Goal: Understand process/instructions: Learn how to perform a task or action

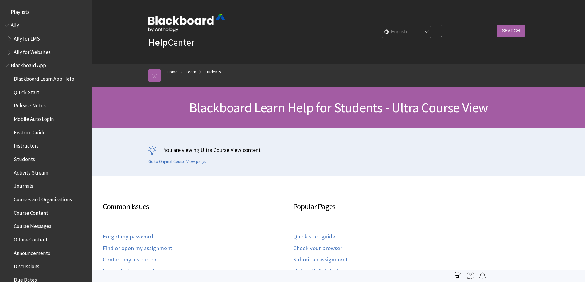
scroll to position [712, 0]
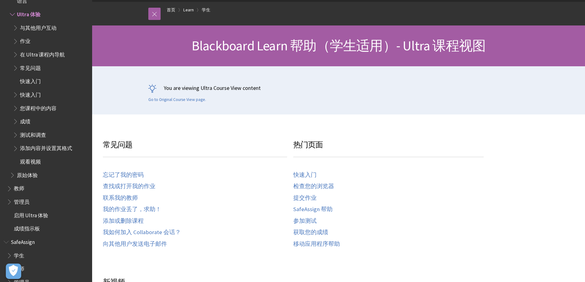
scroll to position [61, 0]
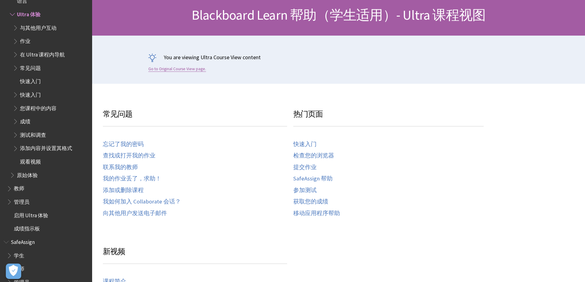
click at [176, 70] on link "Go to Original Course View page." at bounding box center [177, 69] width 58 height 6
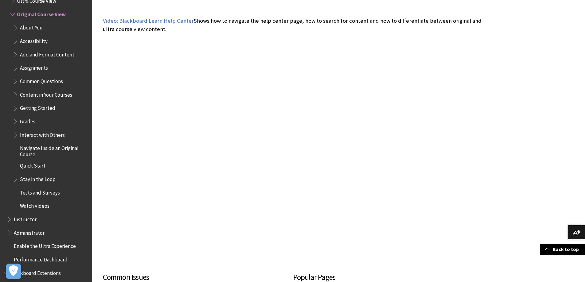
scroll to position [215, 0]
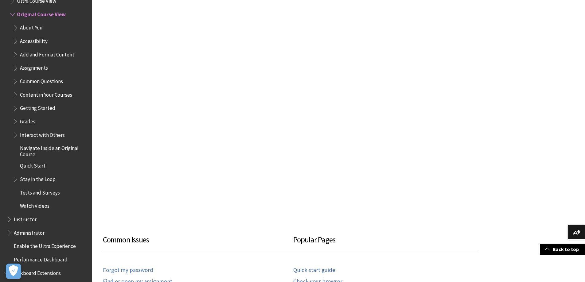
drag, startPoint x: 523, startPoint y: 180, endPoint x: 519, endPoint y: 180, distance: 3.7
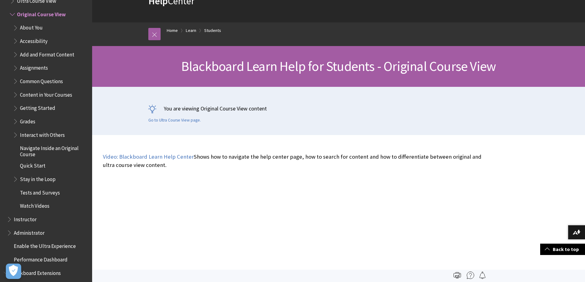
scroll to position [0, 0]
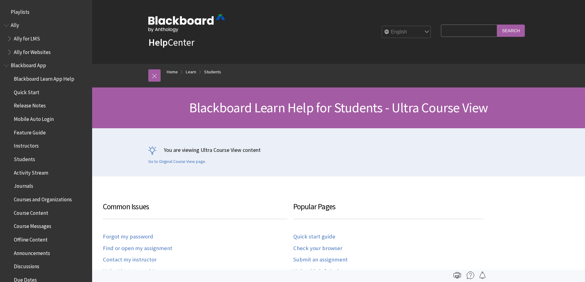
scroll to position [712, 0]
